Goal: Task Accomplishment & Management: Complete application form

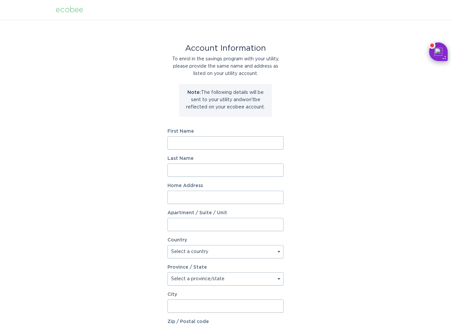
click at [230, 139] on input "First Name" at bounding box center [226, 142] width 116 height 13
click at [352, 178] on div "Account Information To enrol in the savings program with your utility, please p…" at bounding box center [225, 203] width 451 height 367
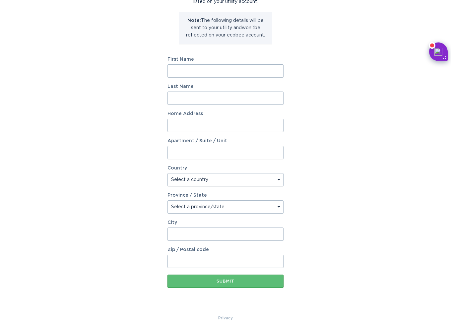
scroll to position [77, 0]
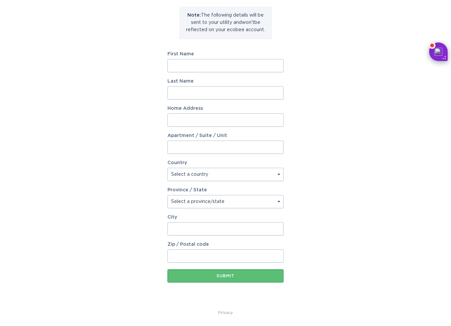
click at [225, 63] on input "First Name" at bounding box center [226, 65] width 116 height 13
type input "Kunlang"
type input "Liang"
type input "12510 Clover Walk Ln"
select select "US"
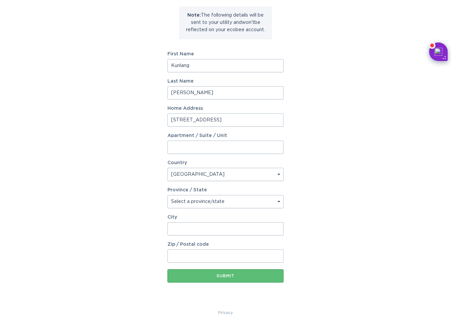
type input "Houston"
type input "77041"
select select "TX"
click at [334, 93] on div "Account Information To enrol in the savings program with your utility, please p…" at bounding box center [225, 126] width 451 height 367
click at [364, 241] on div "Account Information To enrol in the savings program with your utility, please p…" at bounding box center [225, 126] width 451 height 367
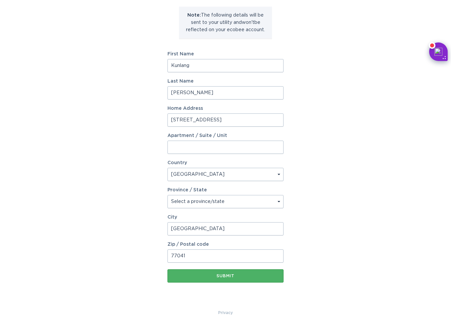
click at [240, 280] on button "Submit" at bounding box center [226, 275] width 116 height 13
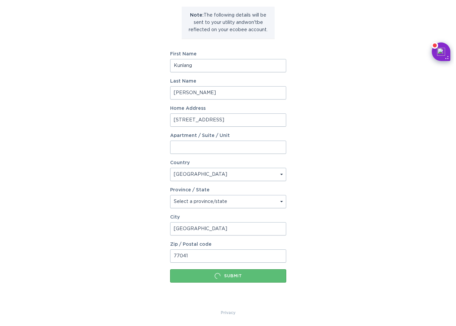
scroll to position [0, 0]
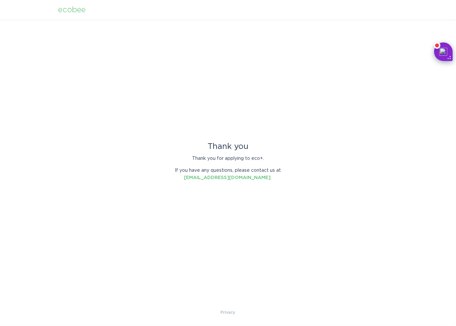
click at [77, 12] on div "ecobee" at bounding box center [72, 9] width 28 height 7
